Goal: Complete application form: Complete application form

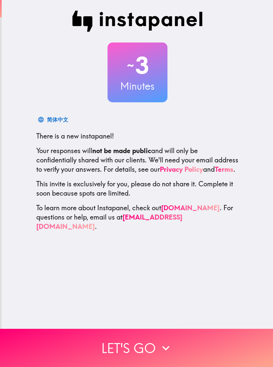
click at [57, 343] on button "Let's go" at bounding box center [136, 348] width 273 height 38
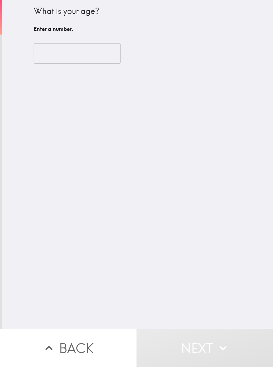
click at [80, 51] on input "number" at bounding box center [77, 53] width 87 height 21
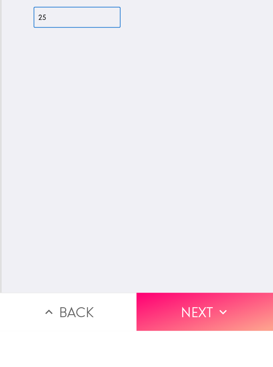
type input "25"
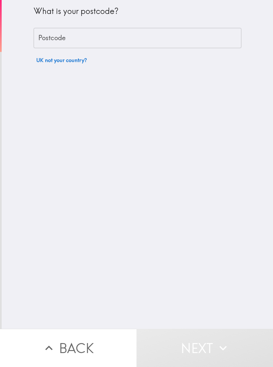
click at [213, 40] on input "Postcode" at bounding box center [137, 38] width 207 height 21
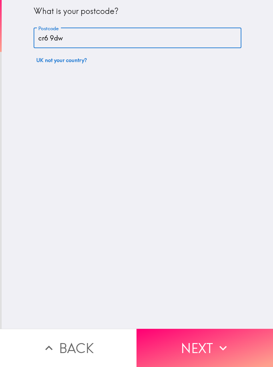
type input "cr6 9dw"
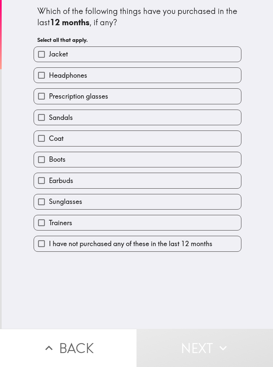
click at [212, 50] on label "Jacket" at bounding box center [137, 54] width 207 height 15
click at [49, 50] on input "Jacket" at bounding box center [41, 54] width 15 height 15
checkbox input "true"
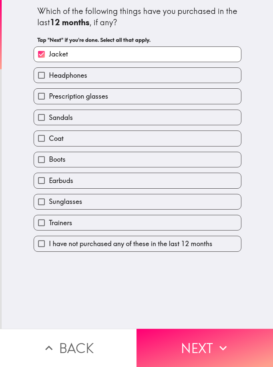
click at [111, 227] on label "Trainers" at bounding box center [137, 222] width 207 height 15
click at [49, 227] on input "Trainers" at bounding box center [41, 222] width 15 height 15
checkbox input "true"
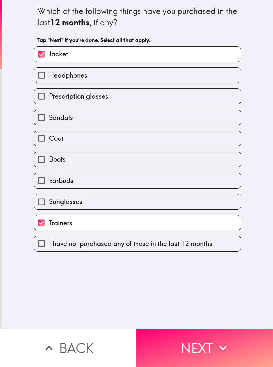
click at [198, 335] on button "Next" at bounding box center [204, 348] width 136 height 38
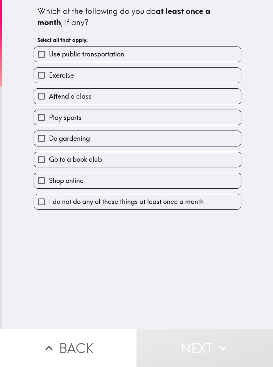
click at [212, 56] on label "Use public transportation" at bounding box center [137, 54] width 207 height 15
click at [49, 56] on input "Use public transportation" at bounding box center [41, 54] width 15 height 15
checkbox input "true"
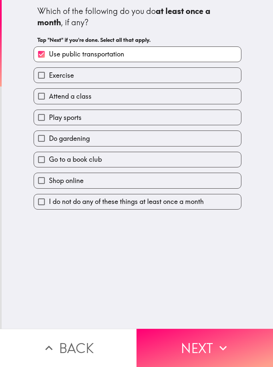
click at [130, 182] on label "Shop online" at bounding box center [137, 180] width 207 height 15
click at [49, 182] on input "Shop online" at bounding box center [41, 180] width 15 height 15
checkbox input "true"
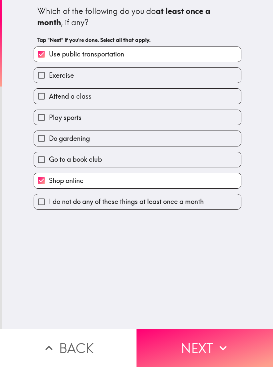
click at [191, 339] on button "Next" at bounding box center [204, 348] width 136 height 38
